Goal: Find specific page/section: Find specific page/section

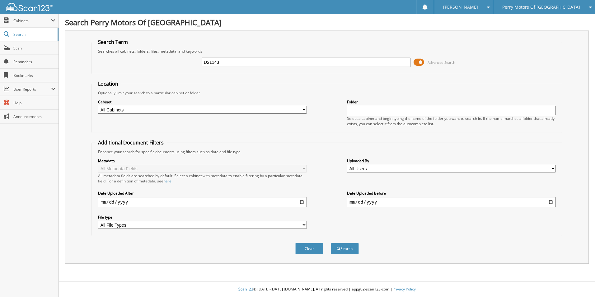
type input "D21143"
click at [331, 243] on button "Search" at bounding box center [345, 249] width 28 height 12
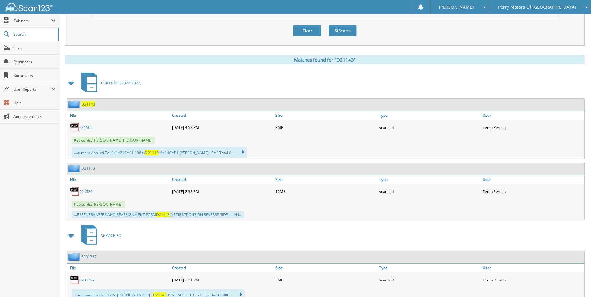
scroll to position [249, 0]
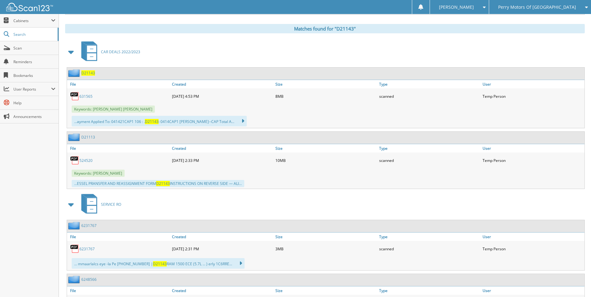
click at [86, 95] on link "631565" at bounding box center [85, 96] width 13 height 5
